Goal: Browse casually

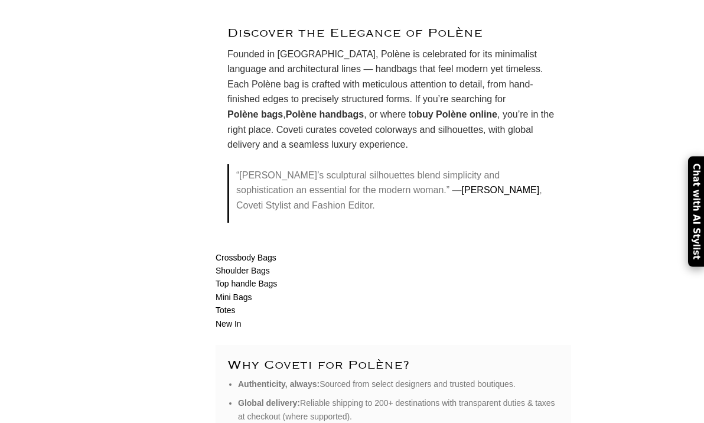
scroll to position [3603, 0]
